Goal: Find contact information

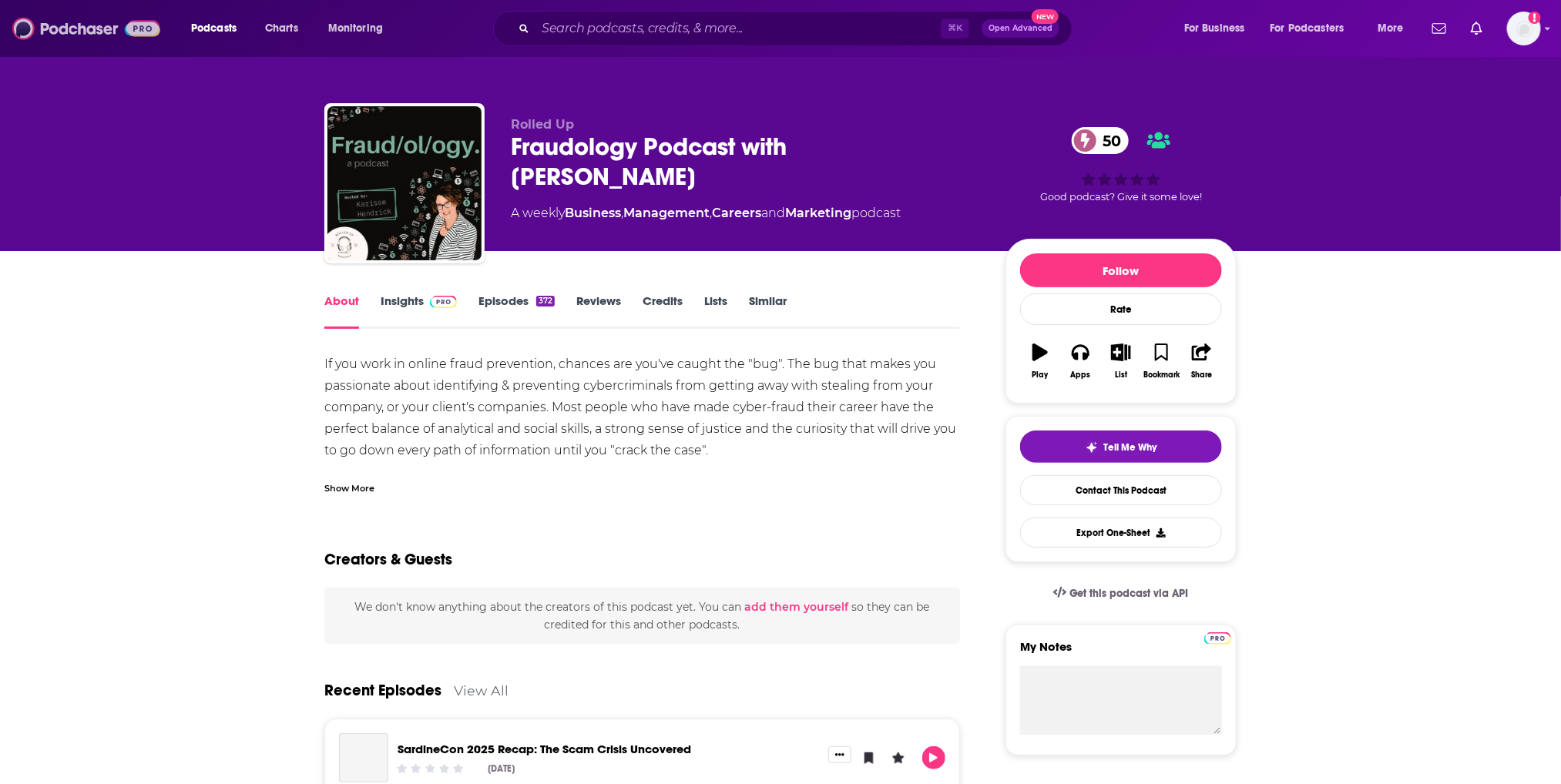
click at [106, 38] on img at bounding box center [86, 28] width 148 height 29
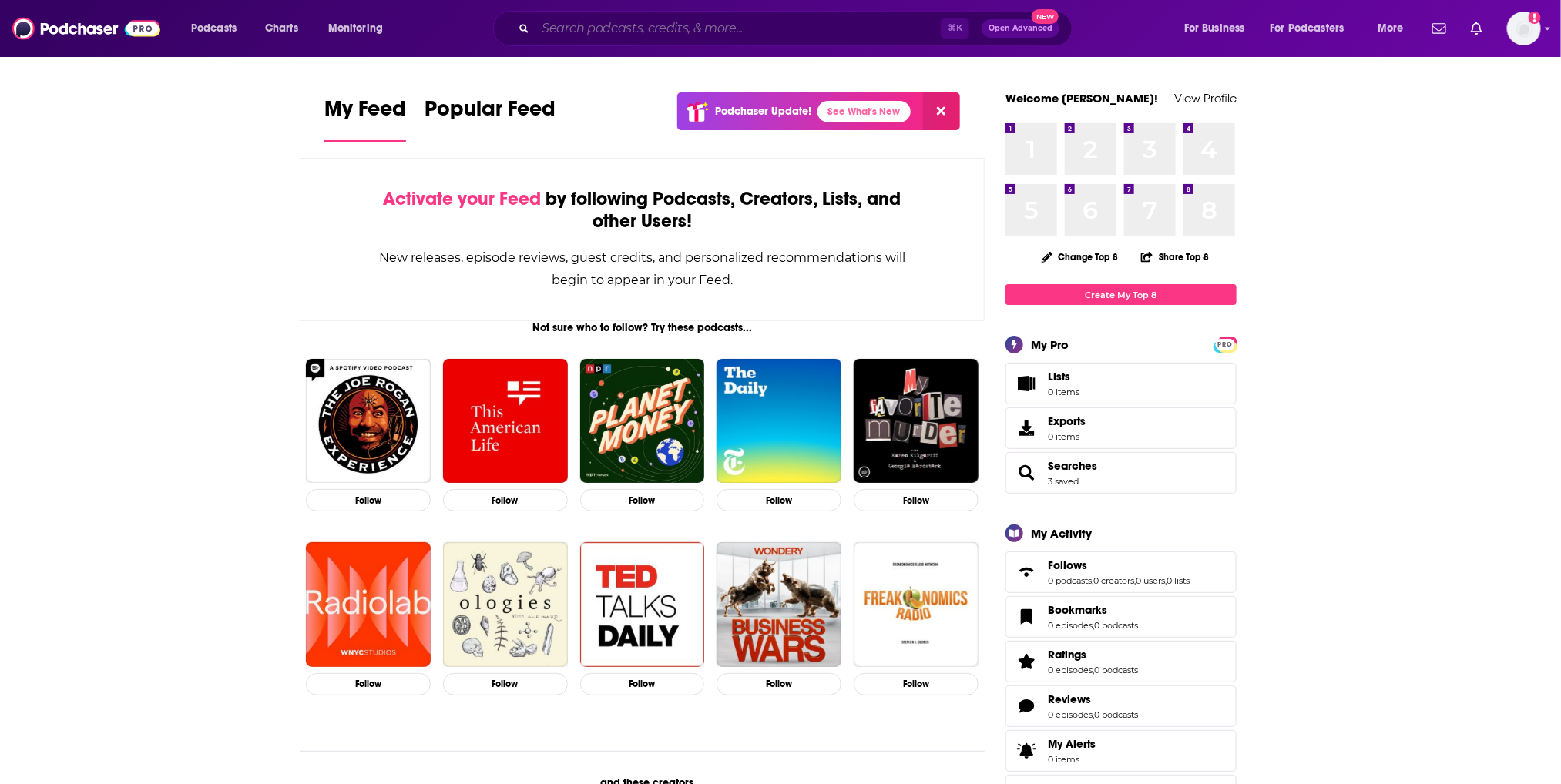
click at [594, 34] on input "Search podcasts, credits, & more..." at bounding box center [738, 28] width 405 height 24
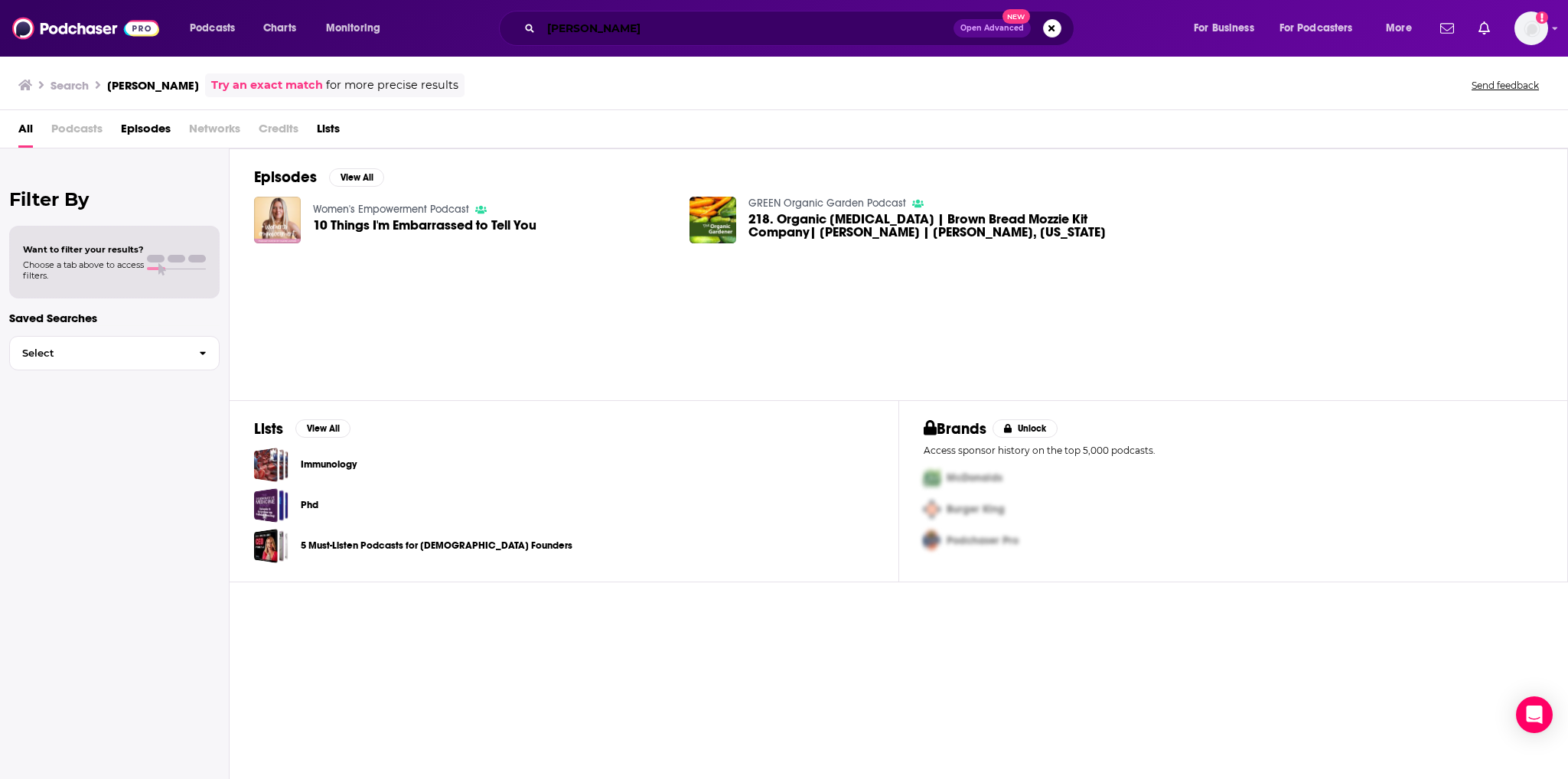
click at [655, 38] on input "[PERSON_NAME]" at bounding box center [747, 28] width 412 height 24
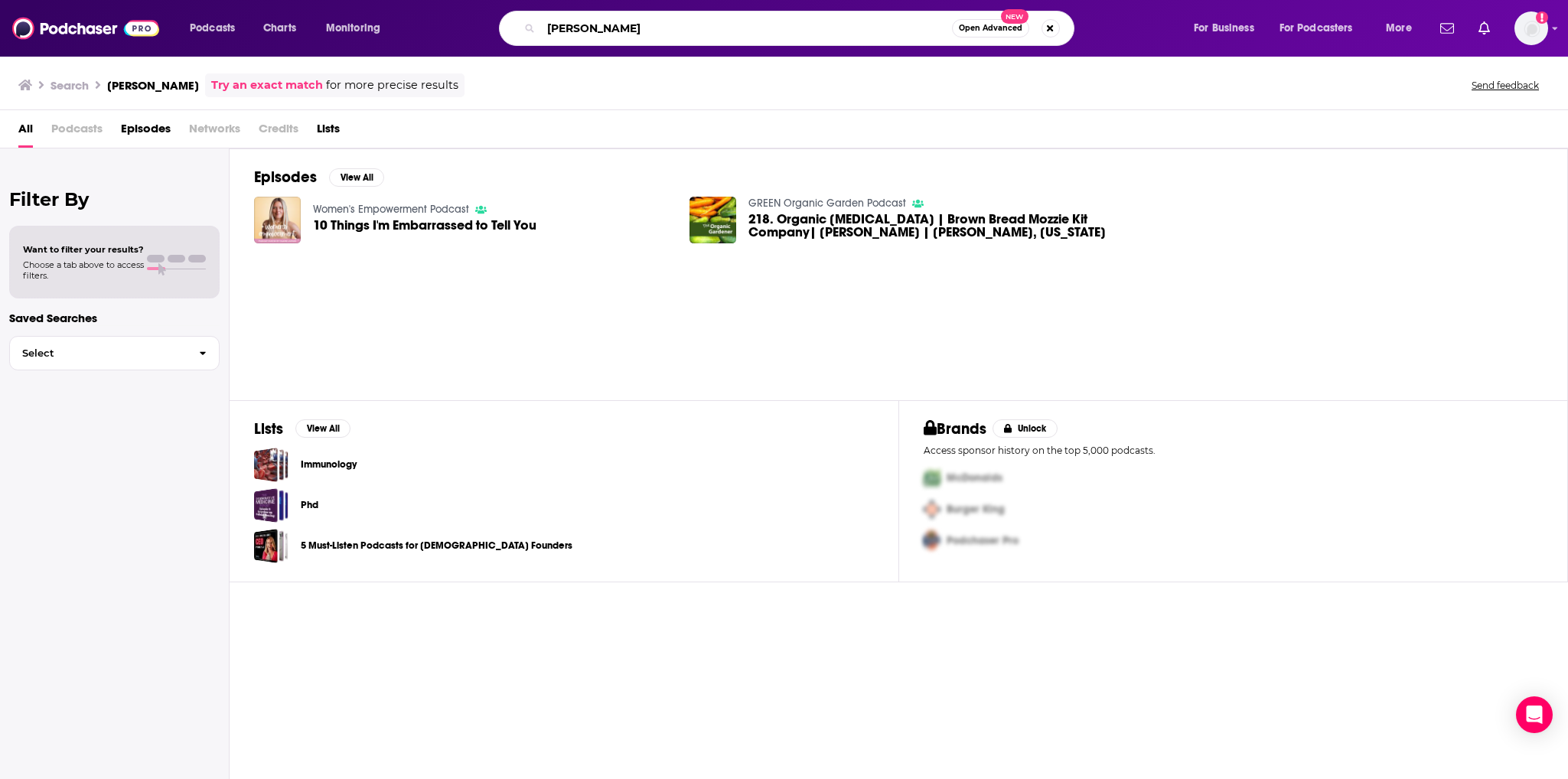
click at [655, 38] on input "[PERSON_NAME]" at bounding box center [746, 28] width 411 height 24
type input "[PERSON_NAME] show"
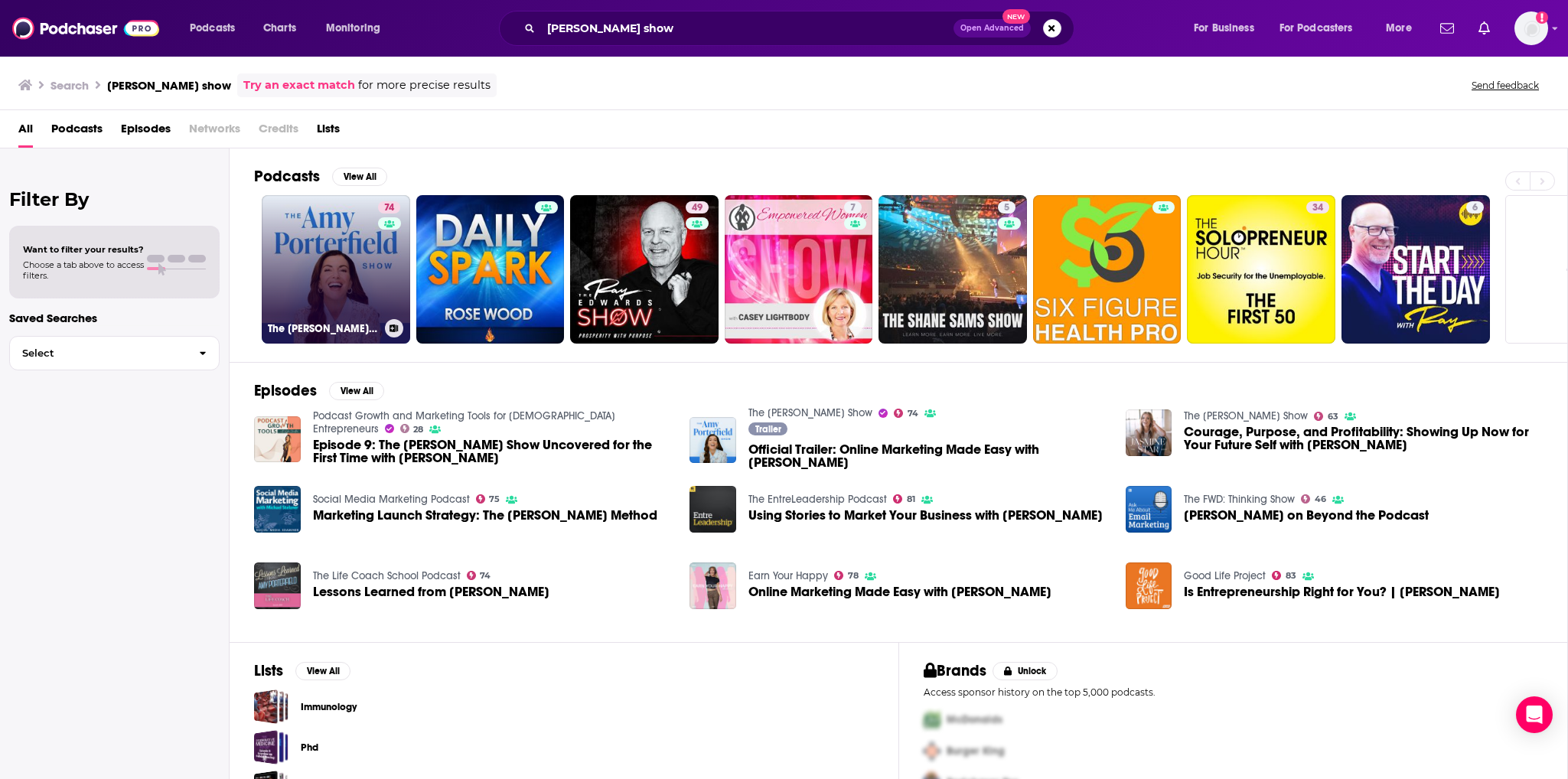
click at [296, 271] on link "74 The [PERSON_NAME] Show" at bounding box center [336, 269] width 149 height 149
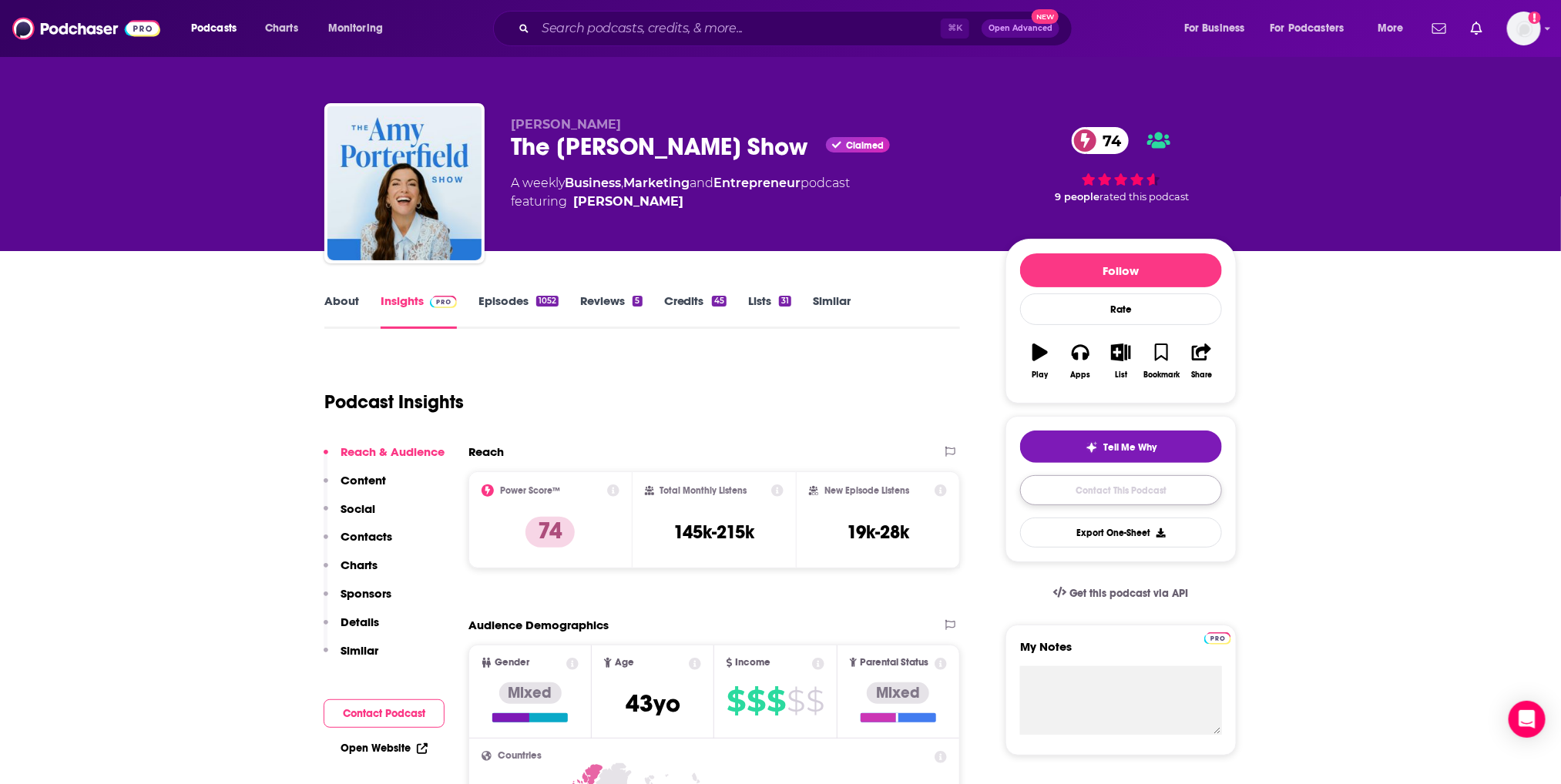
click at [1118, 495] on link "Contact This Podcast" at bounding box center [1121, 489] width 202 height 30
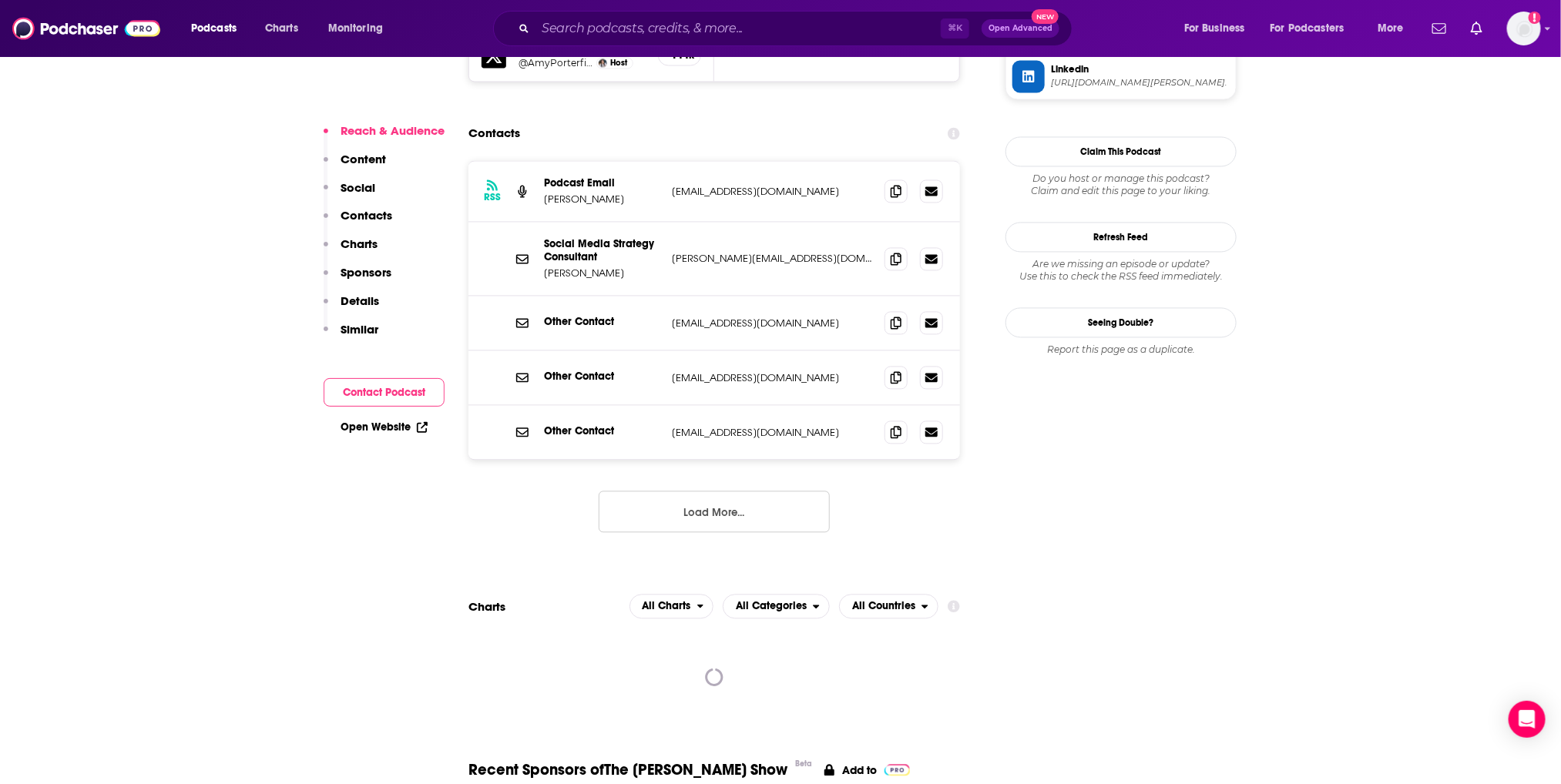
scroll to position [1525, 0]
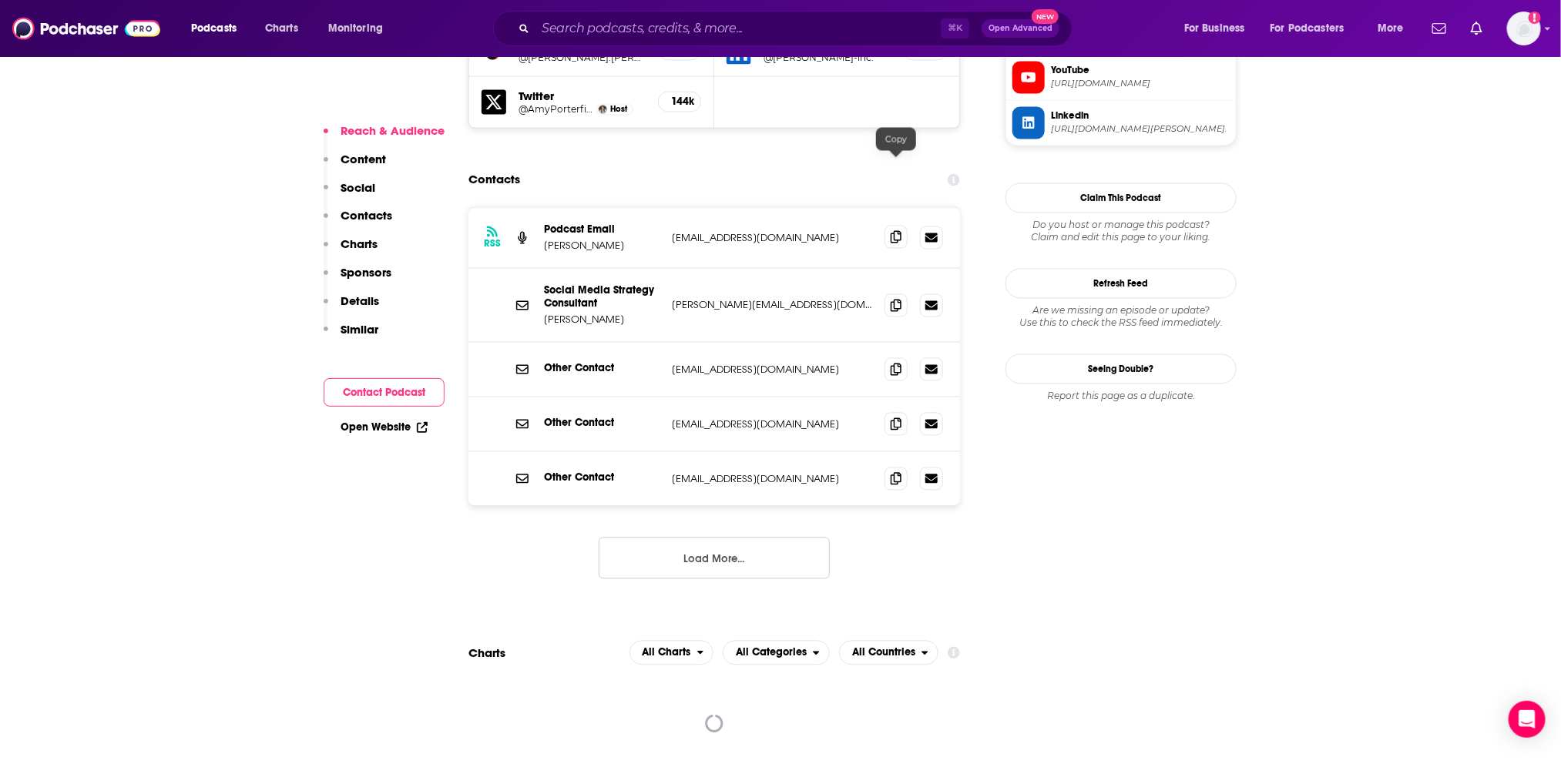
click at [900, 231] on icon at bounding box center [896, 237] width 11 height 13
